Goal: Contribute content: Contribute content

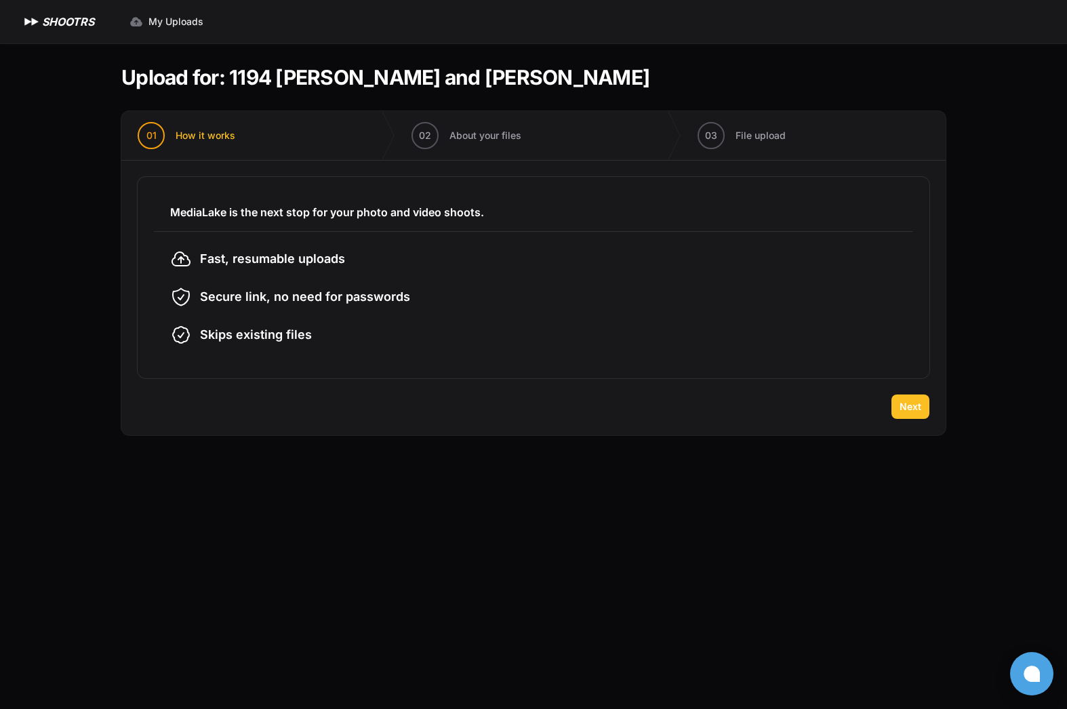
click at [919, 416] on button "Next" at bounding box center [911, 407] width 38 height 24
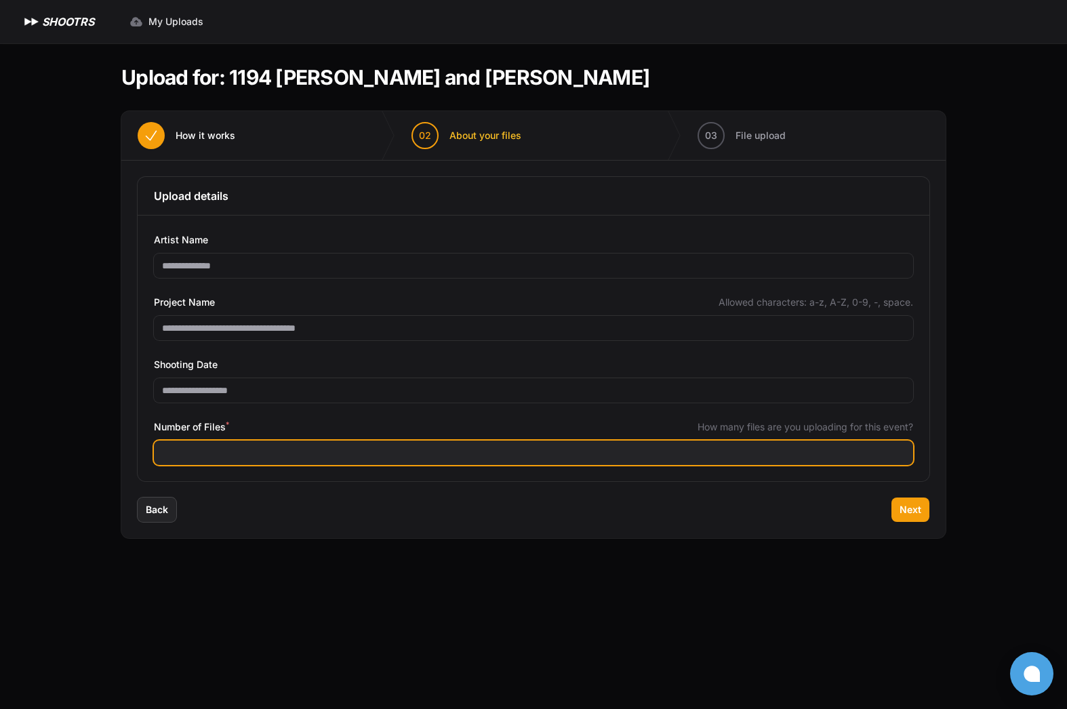
click at [320, 458] on input "Number of Files *" at bounding box center [533, 453] width 759 height 24
type input "***"
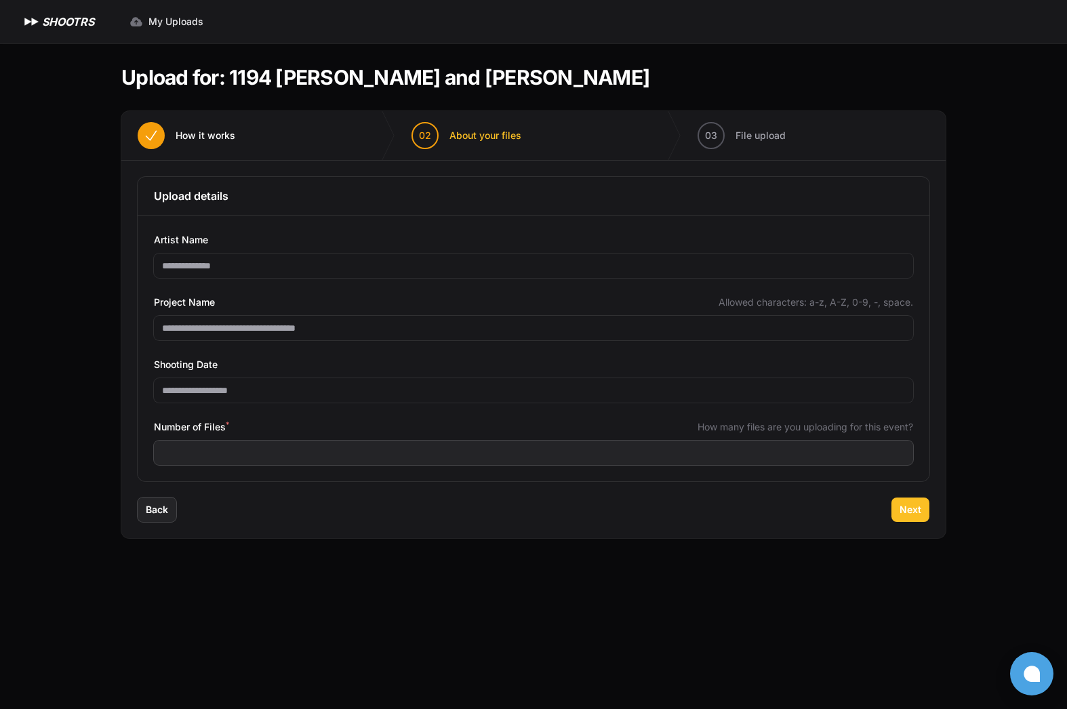
click at [921, 515] on button "Next" at bounding box center [911, 510] width 38 height 24
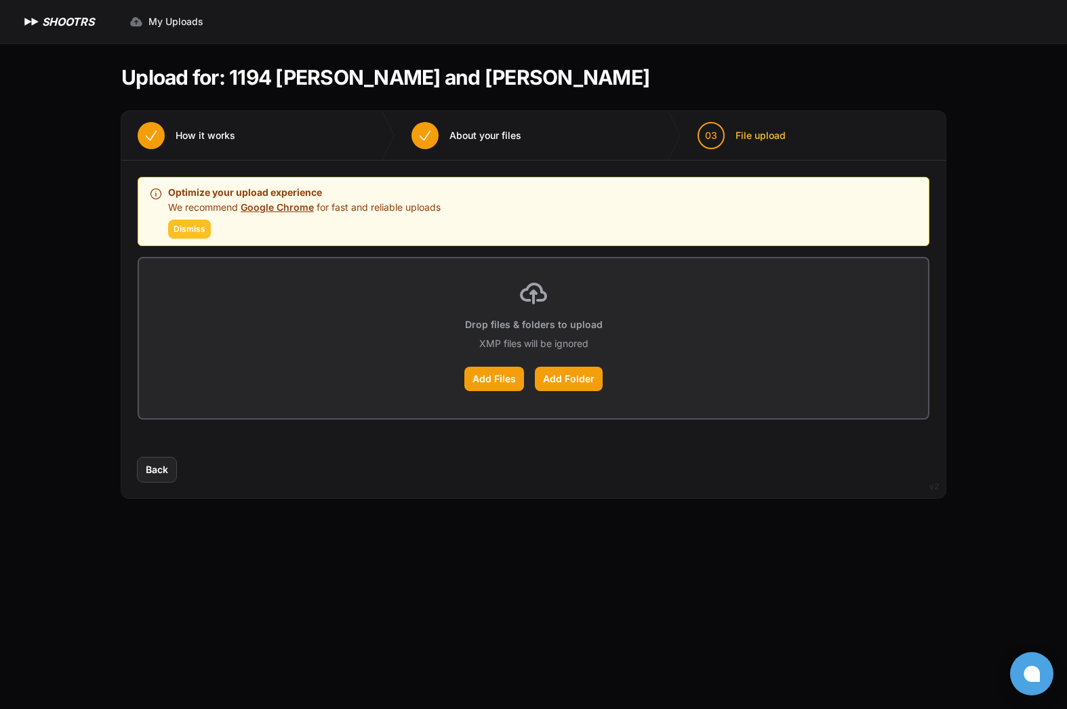
click at [195, 232] on span "Dismiss" at bounding box center [190, 229] width 32 height 11
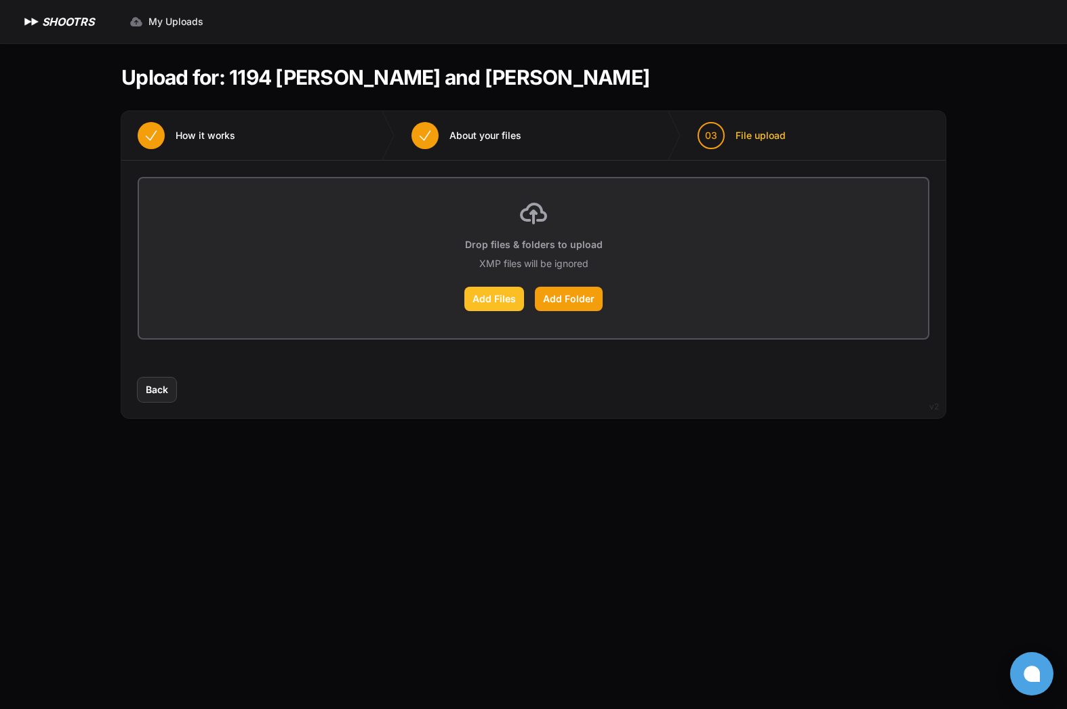
click at [504, 304] on label "Add Files" at bounding box center [494, 299] width 60 height 24
click at [0, 0] on input "Add Files" at bounding box center [0, 0] width 0 height 0
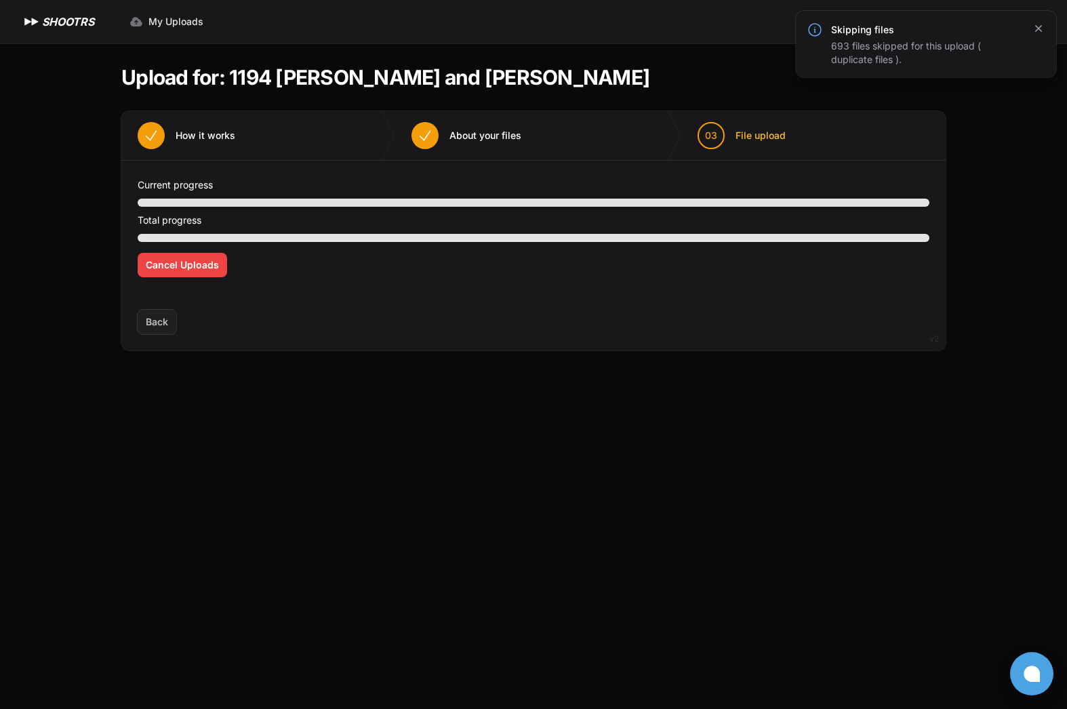
click at [1041, 32] on icon "button" at bounding box center [1039, 29] width 14 height 14
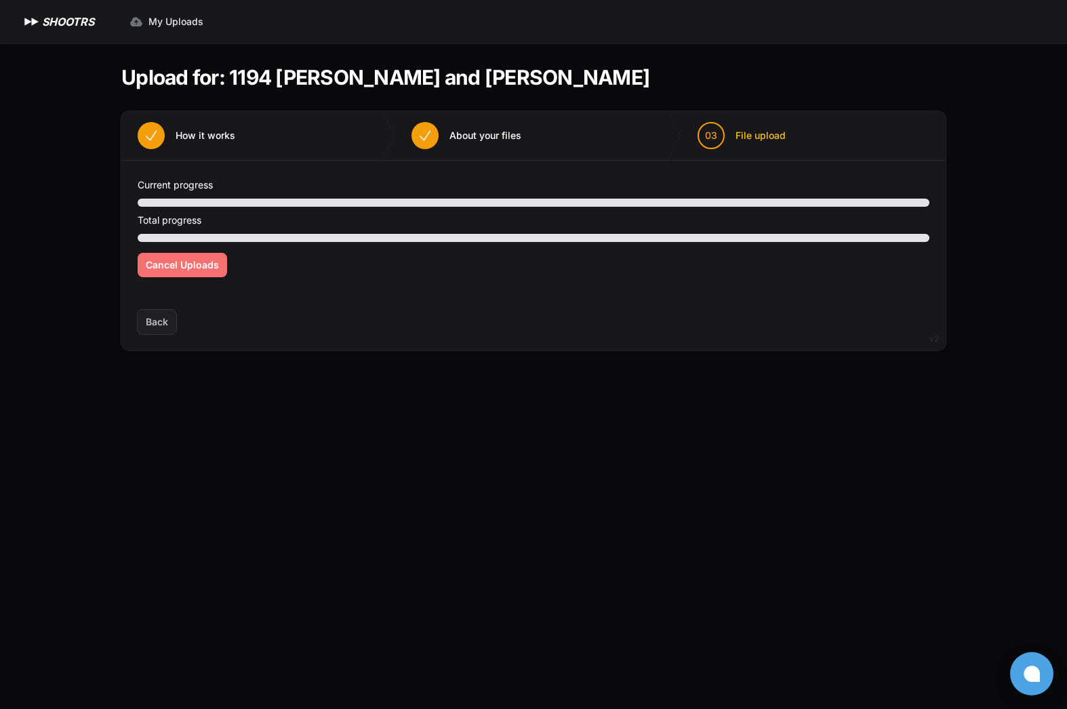
click at [203, 265] on span "Cancel Uploads" at bounding box center [182, 265] width 73 height 14
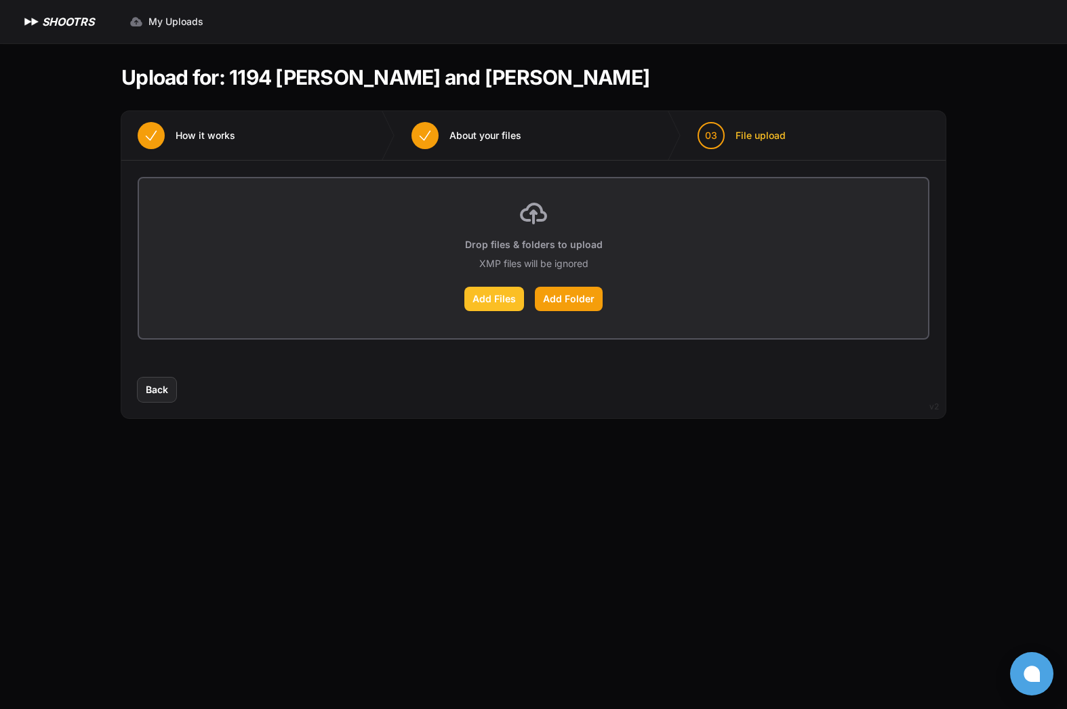
click at [496, 300] on label "Add Files" at bounding box center [494, 299] width 60 height 24
click at [0, 0] on input "Add Files" at bounding box center [0, 0] width 0 height 0
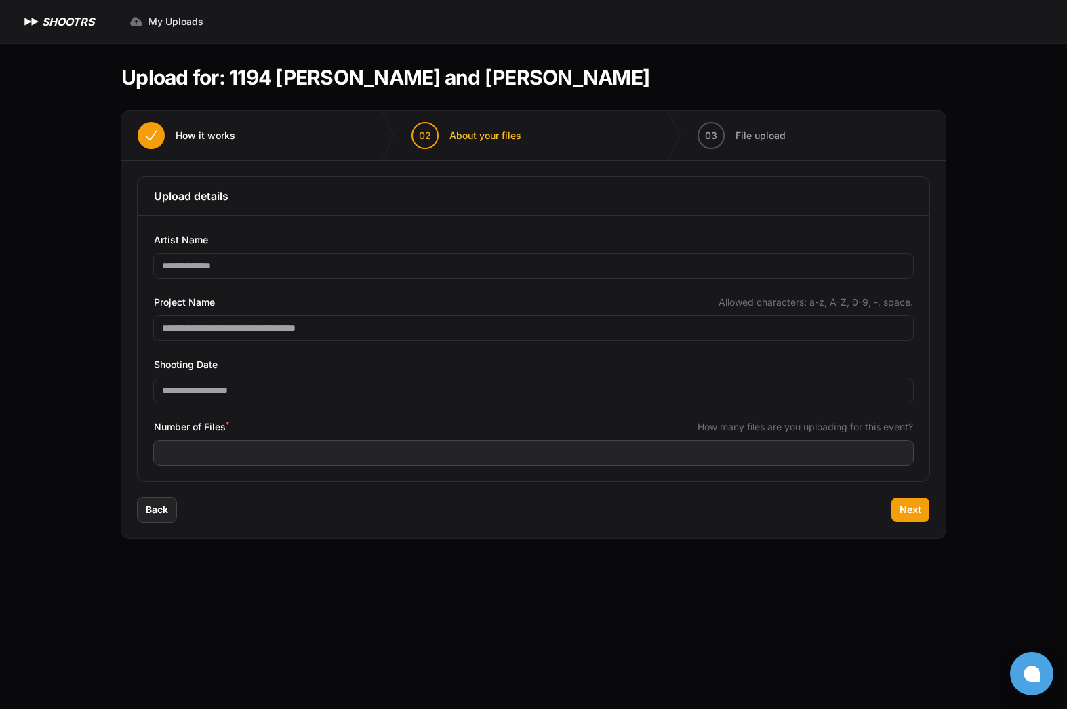
click at [301, 455] on input "***" at bounding box center [533, 453] width 759 height 24
click at [300, 455] on input "***" at bounding box center [533, 453] width 759 height 24
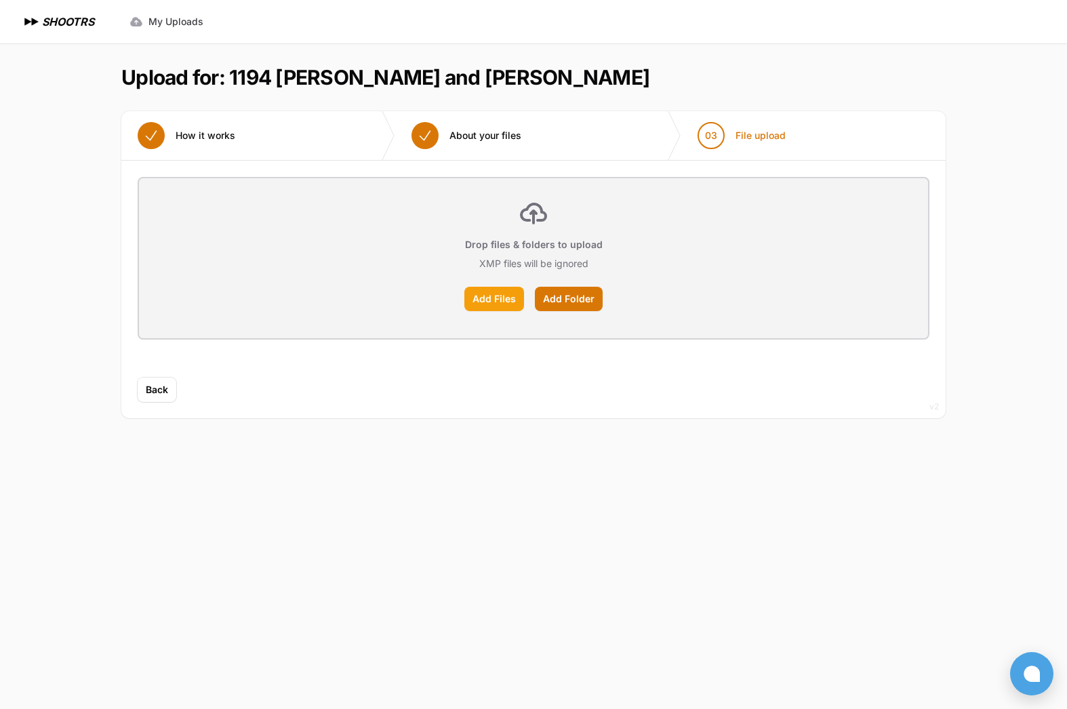
click at [508, 298] on label "Add Files" at bounding box center [494, 299] width 60 height 24
click at [0, 0] on input "Add Files" at bounding box center [0, 0] width 0 height 0
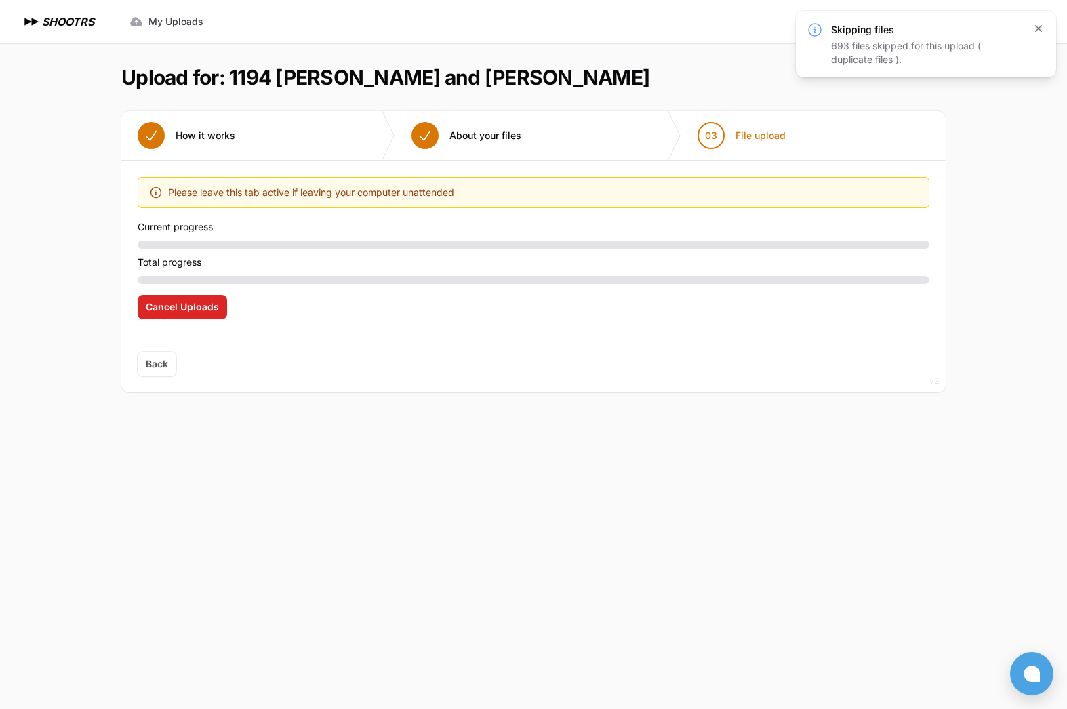
click at [1043, 24] on icon "button" at bounding box center [1039, 29] width 14 height 14
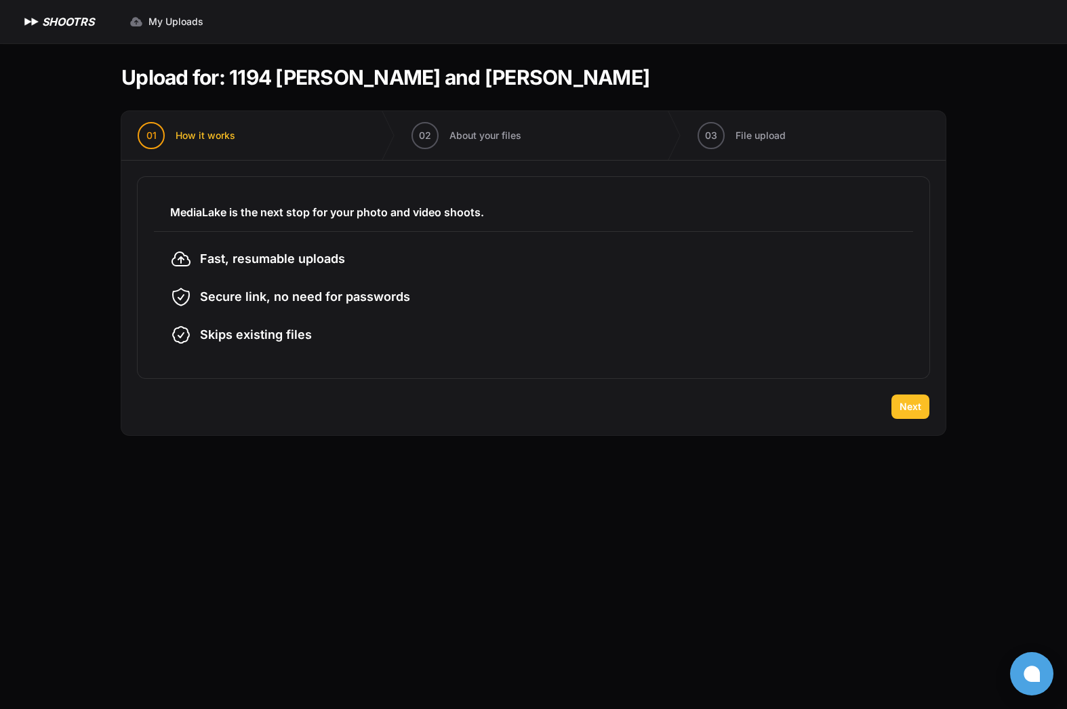
drag, startPoint x: 919, startPoint y: 404, endPoint x: 906, endPoint y: 404, distance: 13.6
click at [917, 404] on span "Next" at bounding box center [911, 407] width 22 height 14
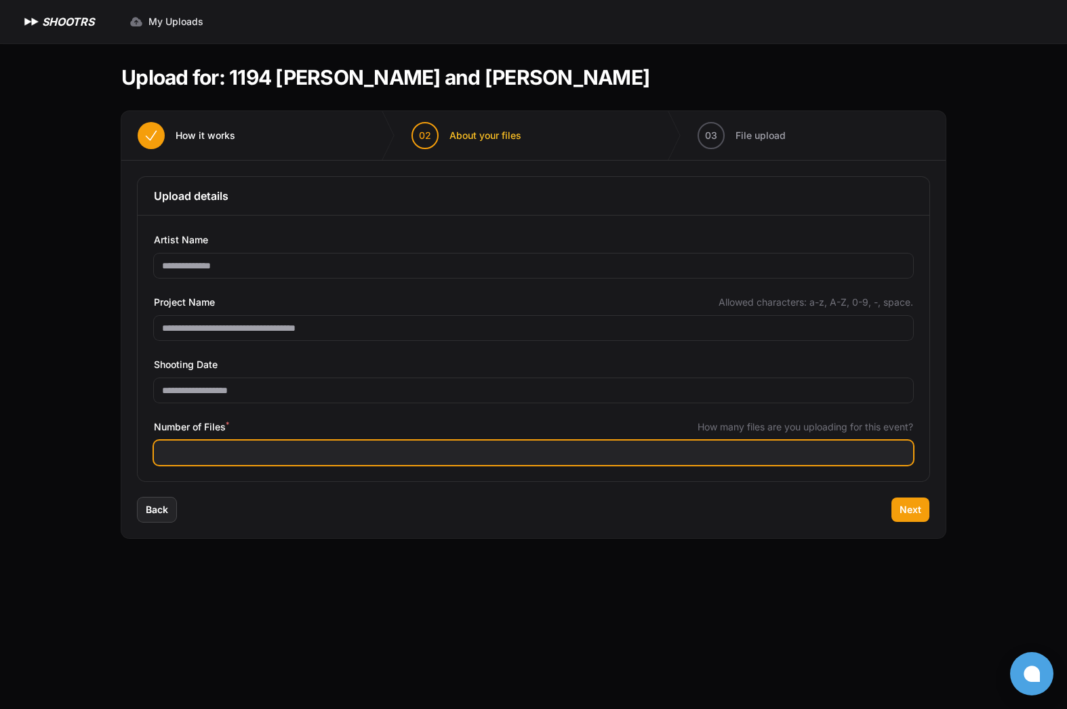
click at [281, 456] on input "***" at bounding box center [533, 453] width 759 height 24
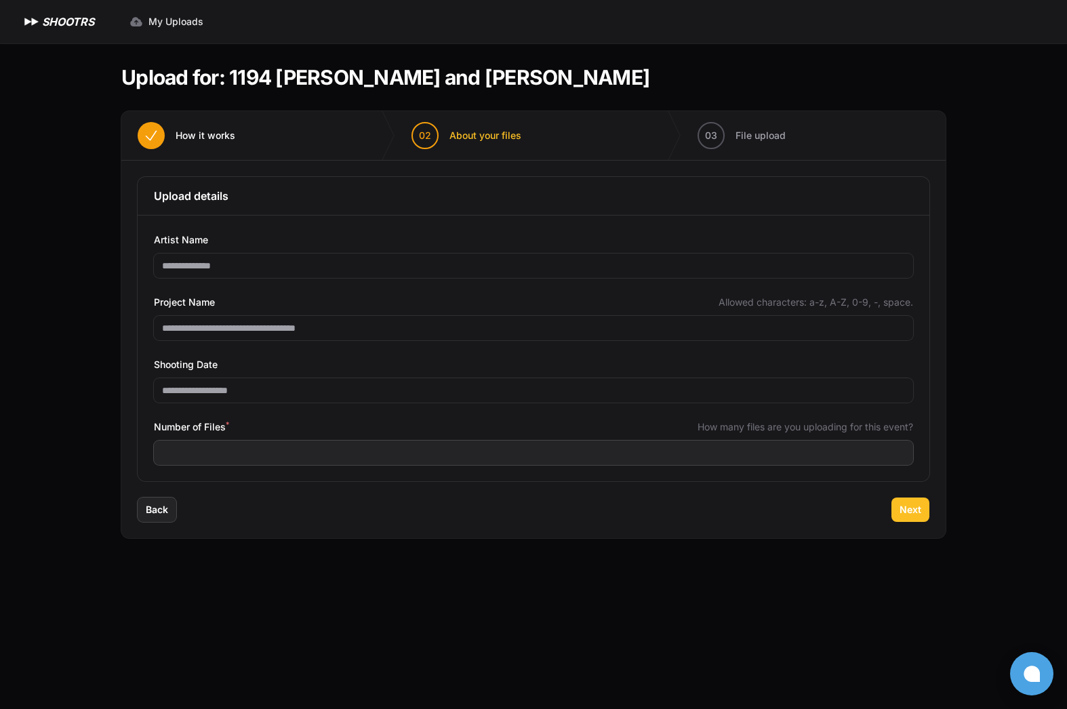
click at [913, 513] on span "Next" at bounding box center [911, 510] width 22 height 14
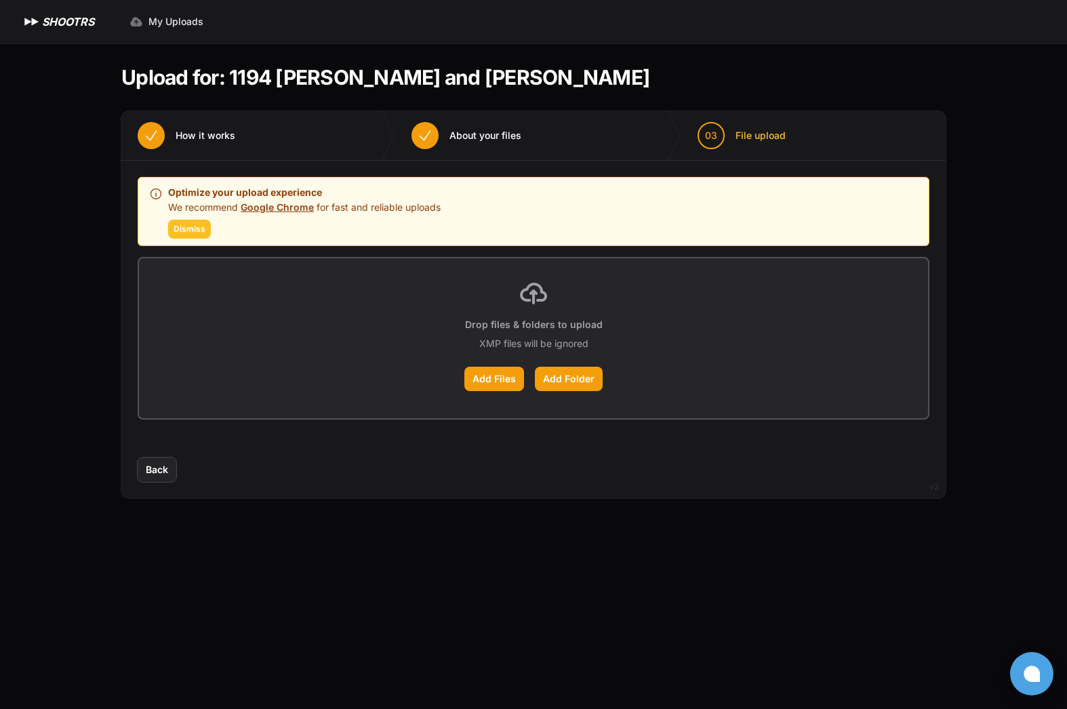
click at [192, 226] on span "Dismiss" at bounding box center [190, 229] width 32 height 11
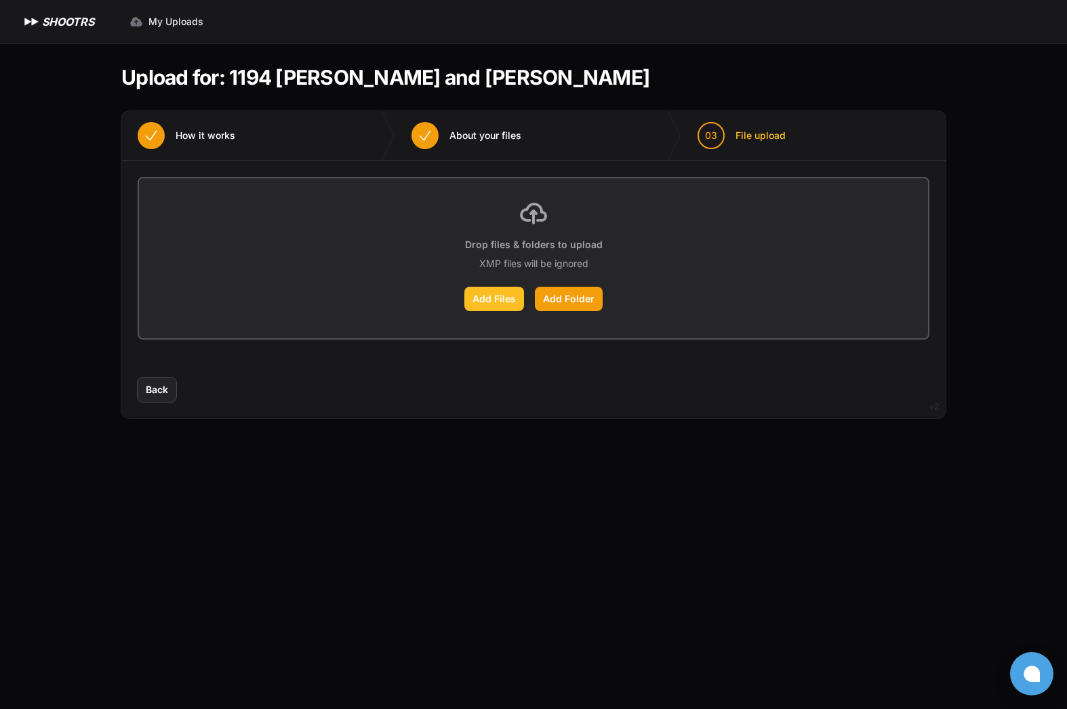
click at [500, 301] on label "Add Files" at bounding box center [494, 299] width 60 height 24
click at [0, 0] on input "Add Files" at bounding box center [0, 0] width 0 height 0
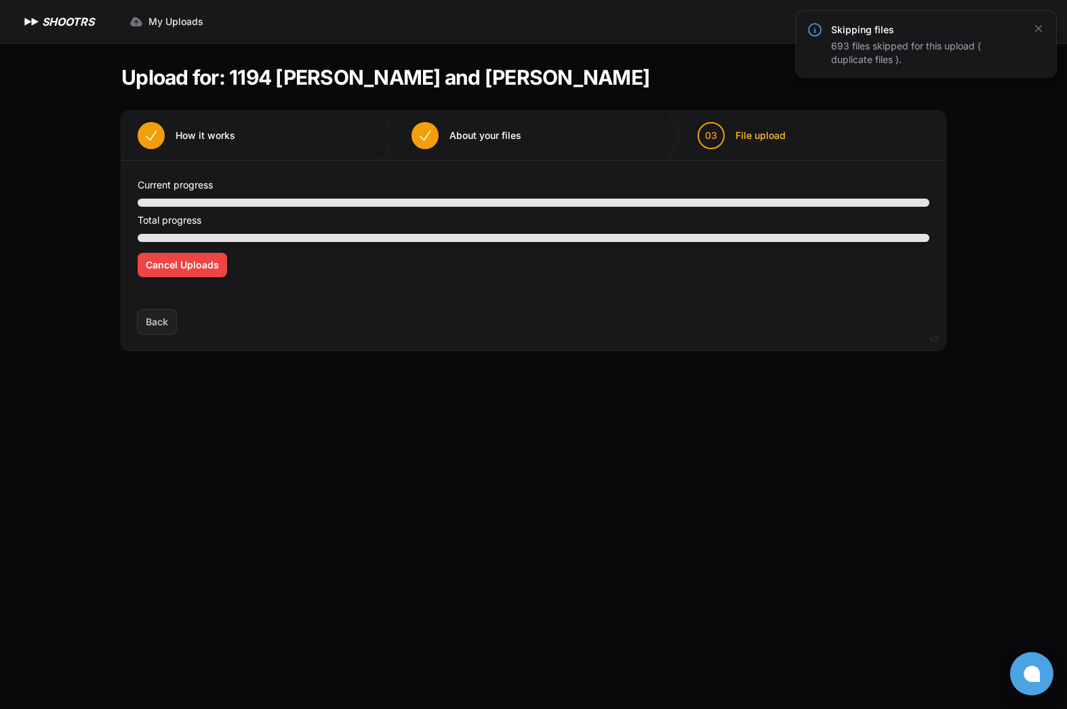
click at [818, 35] on icon at bounding box center [815, 30] width 12 height 12
click at [818, 32] on icon at bounding box center [815, 30] width 16 height 16
click at [186, 262] on span "Cancel Uploads" at bounding box center [182, 265] width 73 height 14
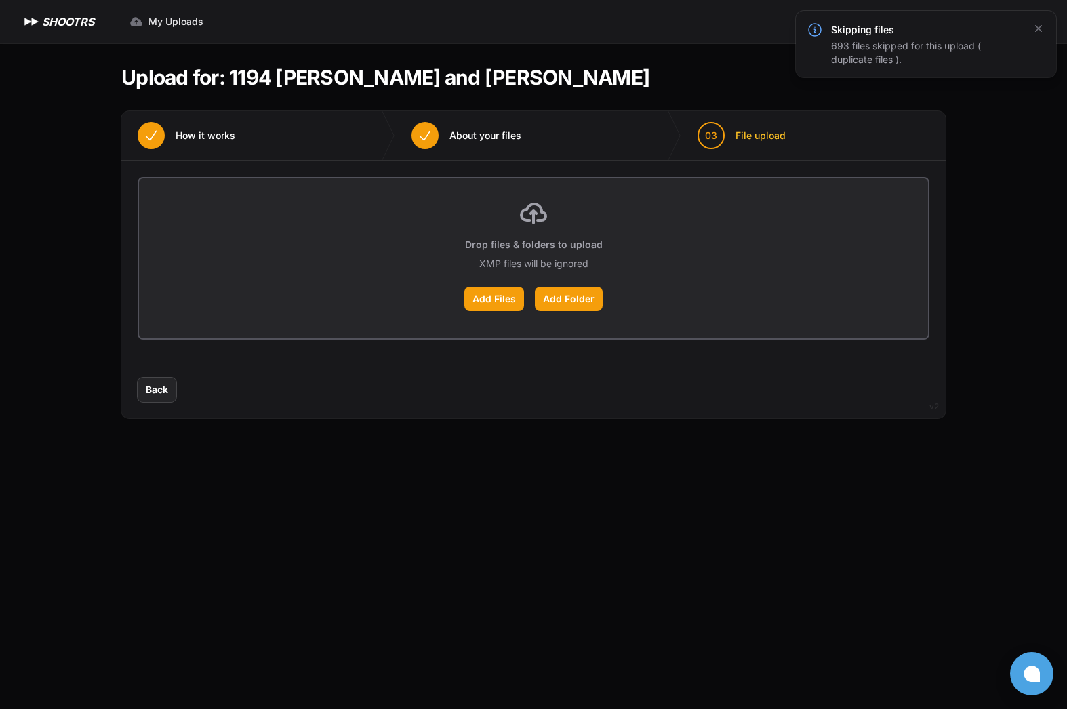
click at [471, 141] on span "About your files" at bounding box center [485, 136] width 72 height 14
click at [1031, 678] on icon at bounding box center [1032, 674] width 16 height 16
